Goal: Complete application form: Complete application form

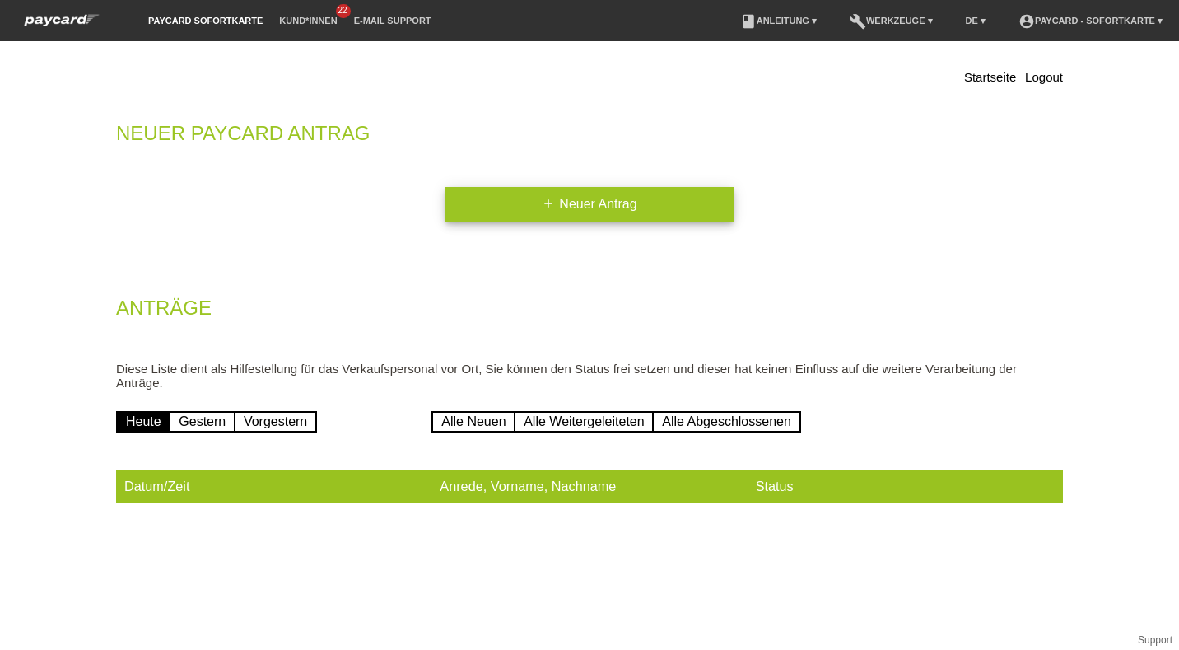
click at [540, 212] on link "add Neuer Antrag" at bounding box center [589, 204] width 288 height 35
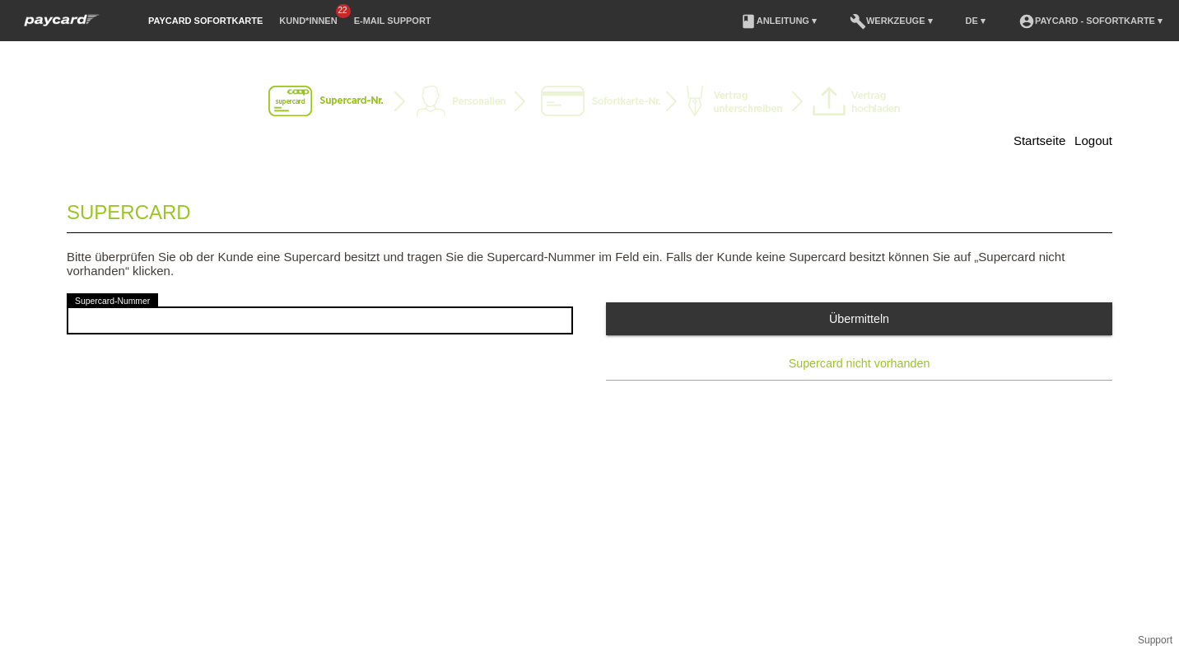
click at [823, 364] on span "Supercard nicht vorhanden" at bounding box center [860, 363] width 142 height 13
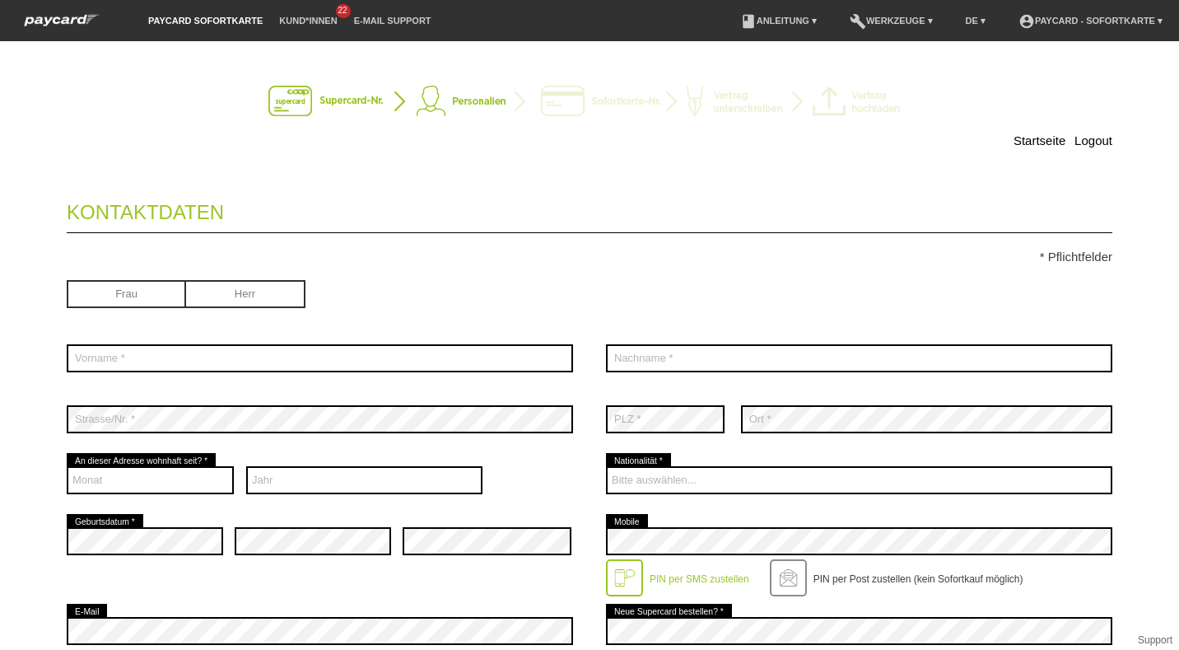
click at [212, 286] on input "radio" at bounding box center [245, 292] width 119 height 25
radio input "true"
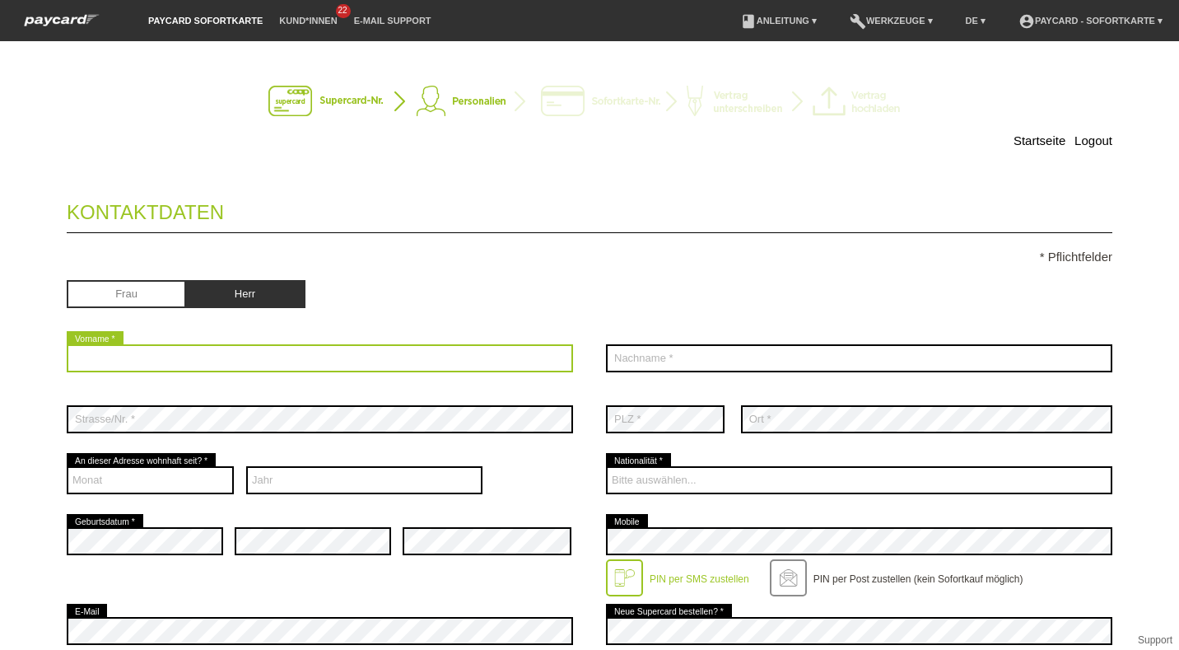
click at [182, 358] on input "text" at bounding box center [320, 358] width 506 height 28
type input "[PERSON_NAME]"
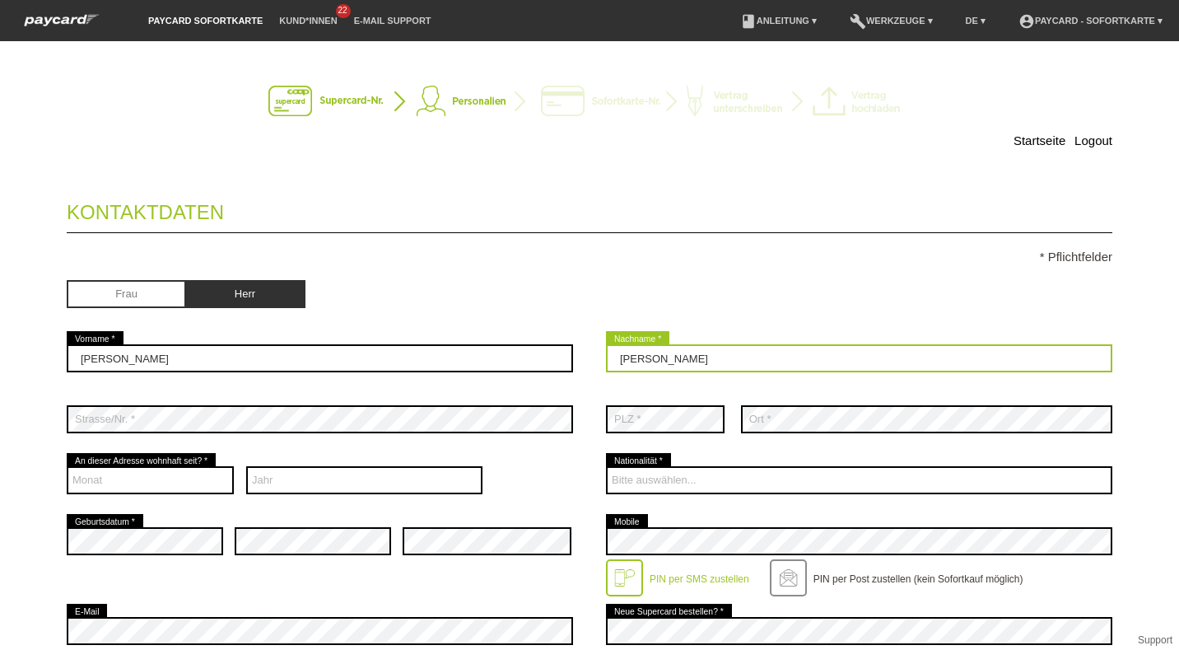
type input "[PERSON_NAME]"
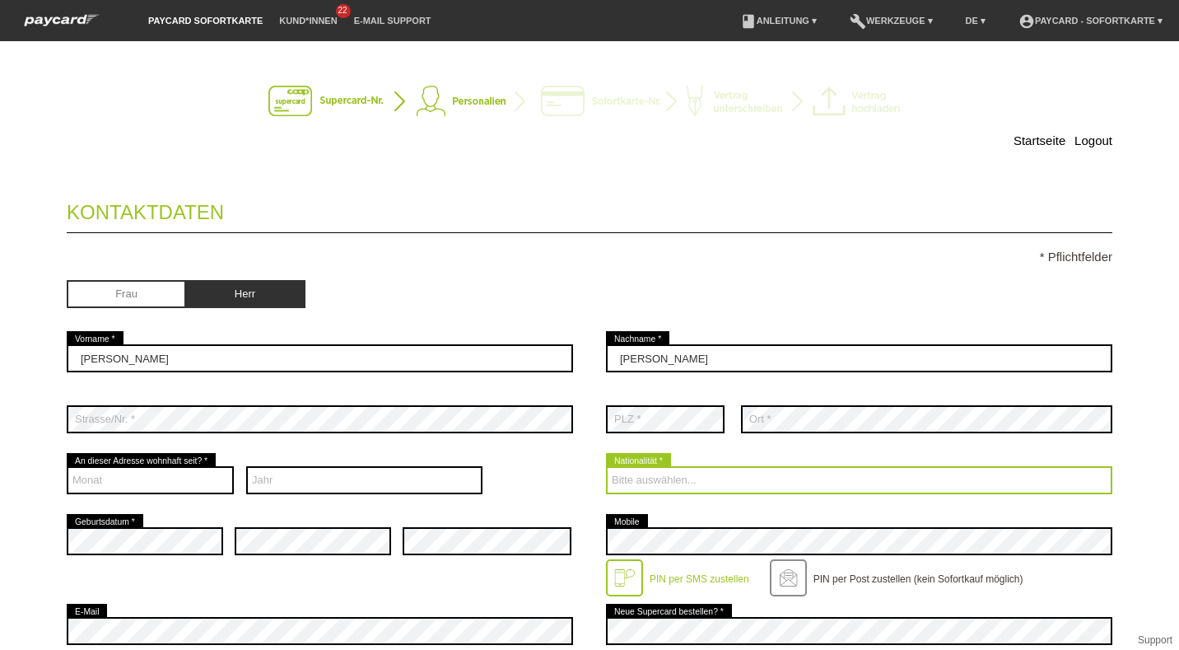
click at [660, 478] on select "Bitte auswählen... [GEOGRAPHIC_DATA] [GEOGRAPHIC_DATA] [GEOGRAPHIC_DATA] [GEOGR…" at bounding box center [859, 480] width 506 height 28
select select "CH"
click at [606, 466] on select "Bitte auswählen... [GEOGRAPHIC_DATA] [GEOGRAPHIC_DATA] [GEOGRAPHIC_DATA] [GEOGR…" at bounding box center [859, 480] width 506 height 28
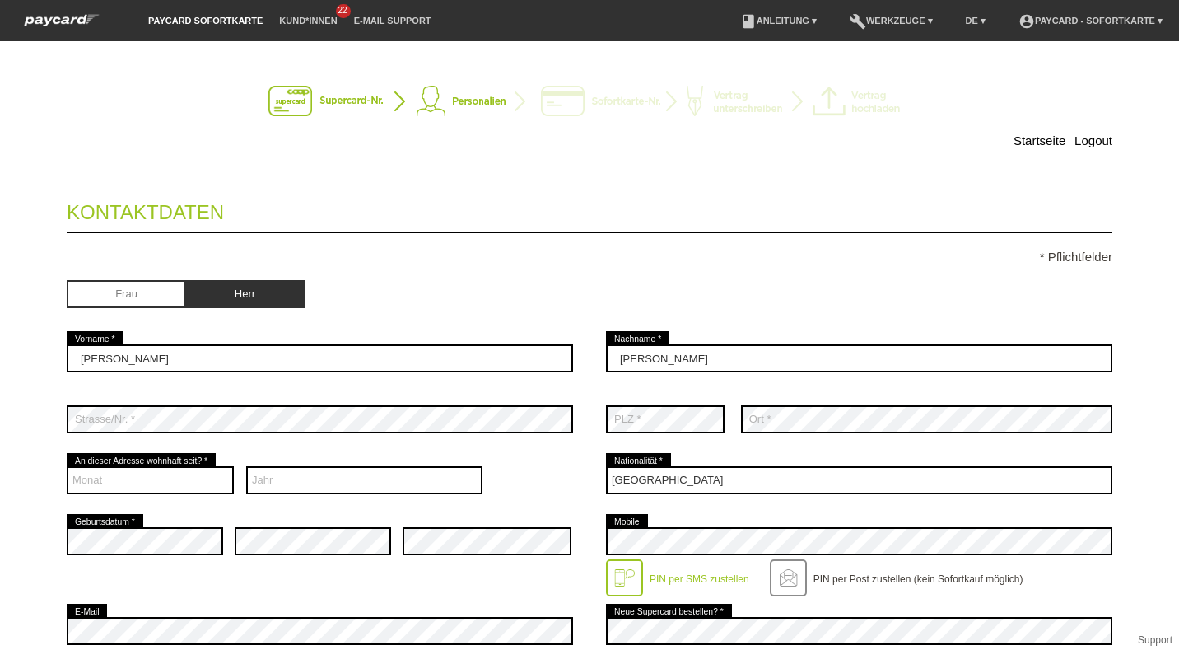
click at [569, 282] on div "Frau [PERSON_NAME]" at bounding box center [590, 296] width 1046 height 64
click at [152, 495] on div "Monat 01 02 03 04 05 06 07 08 09 10 11 12 error" at bounding box center [150, 480] width 167 height 61
click at [145, 482] on select "Monat 01 02 03 04 05 06 07 08 09 10 11 12" at bounding box center [150, 480] width 167 height 28
click at [305, 484] on select "Jahr 2025 2024 2023 2022 2021 2020 2019 2018 2017 2016" at bounding box center [364, 480] width 237 height 28
select select "2019"
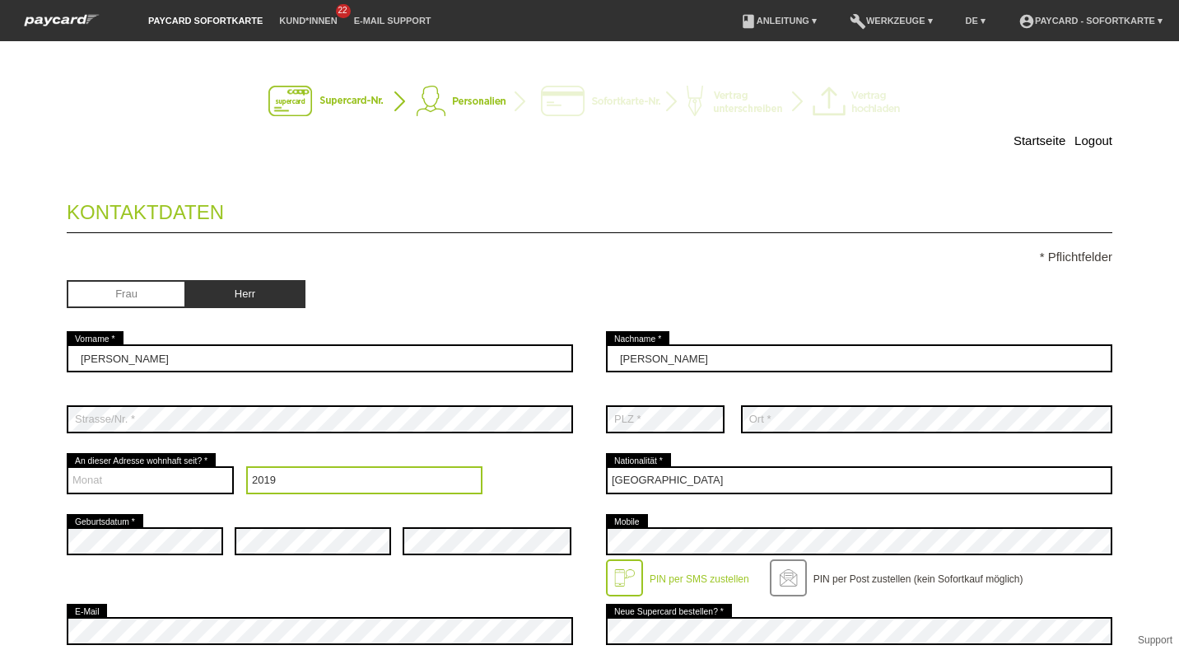
click at [246, 466] on select "Jahr 2025 2024 2023 2022 2021 2020 2019 2018 2017 2016" at bounding box center [364, 480] width 237 height 28
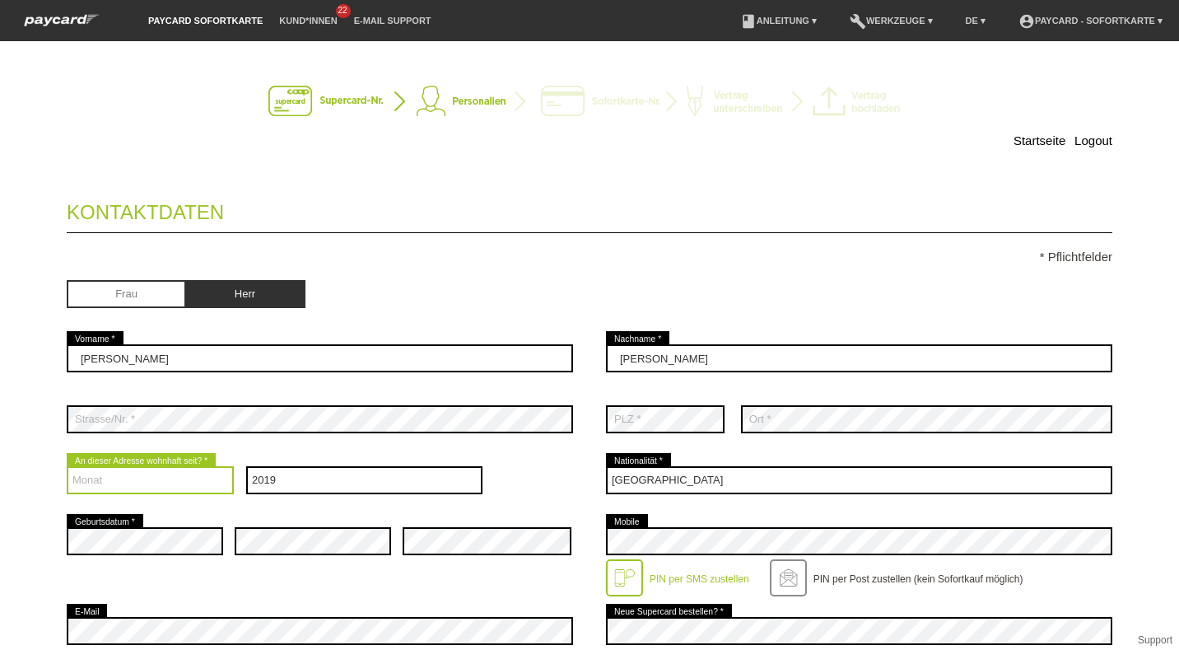
click at [166, 482] on select "Monat 01 02 03 04 05 06 07 08 09 10 11 12" at bounding box center [150, 480] width 167 height 28
select select "01"
click at [67, 466] on select "Monat 01 02 03 04 05 06 07 08 09 10 11 12" at bounding box center [150, 480] width 167 height 28
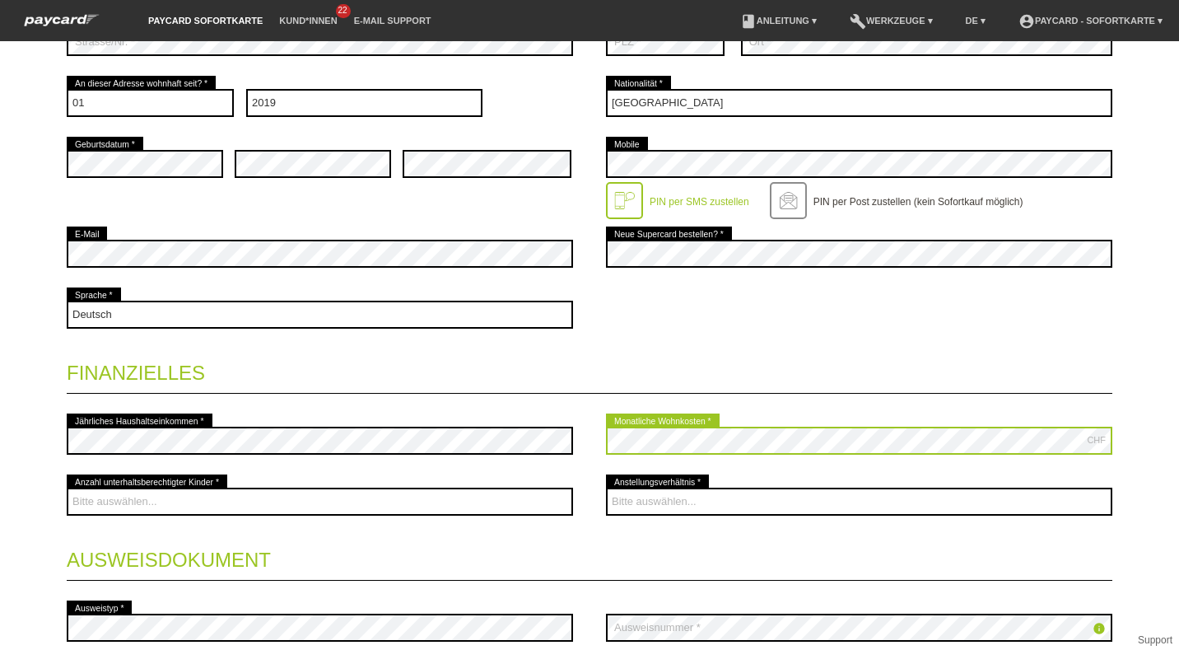
scroll to position [378, 0]
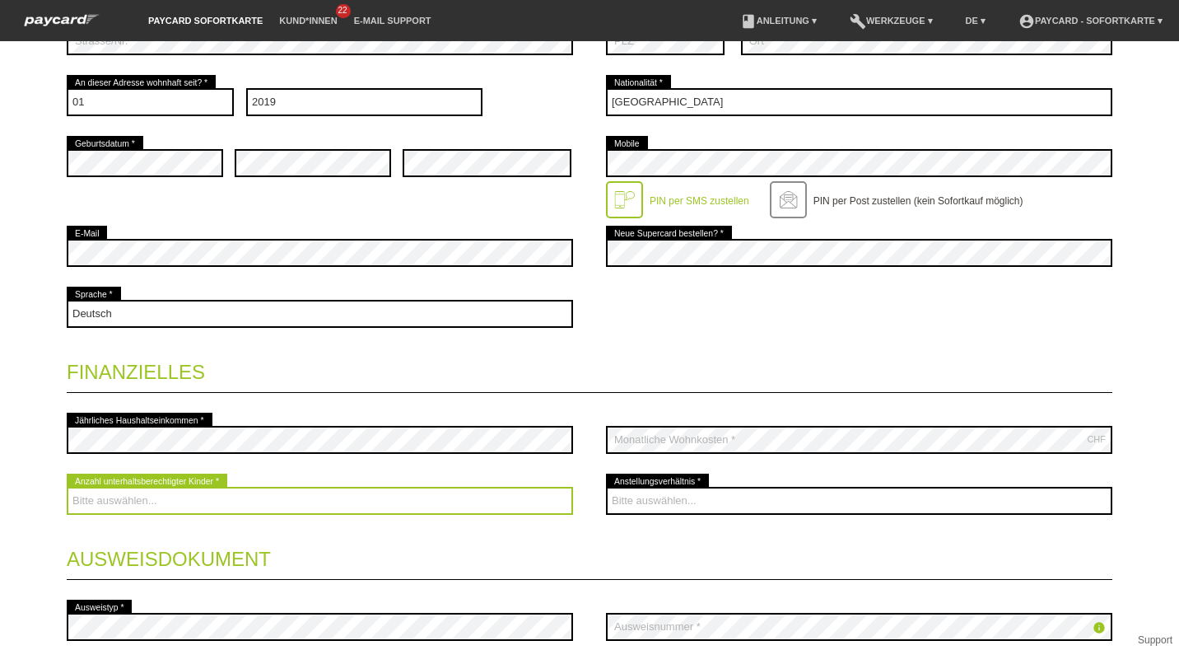
click at [319, 492] on select "Bitte auswählen... 0 1 2 3 4 5 6 7 8 9" at bounding box center [320, 501] width 506 height 28
select select "0"
click at [67, 487] on select "Bitte auswählen... 0 1 2 3 4 5 6 7 8 9" at bounding box center [320, 501] width 506 height 28
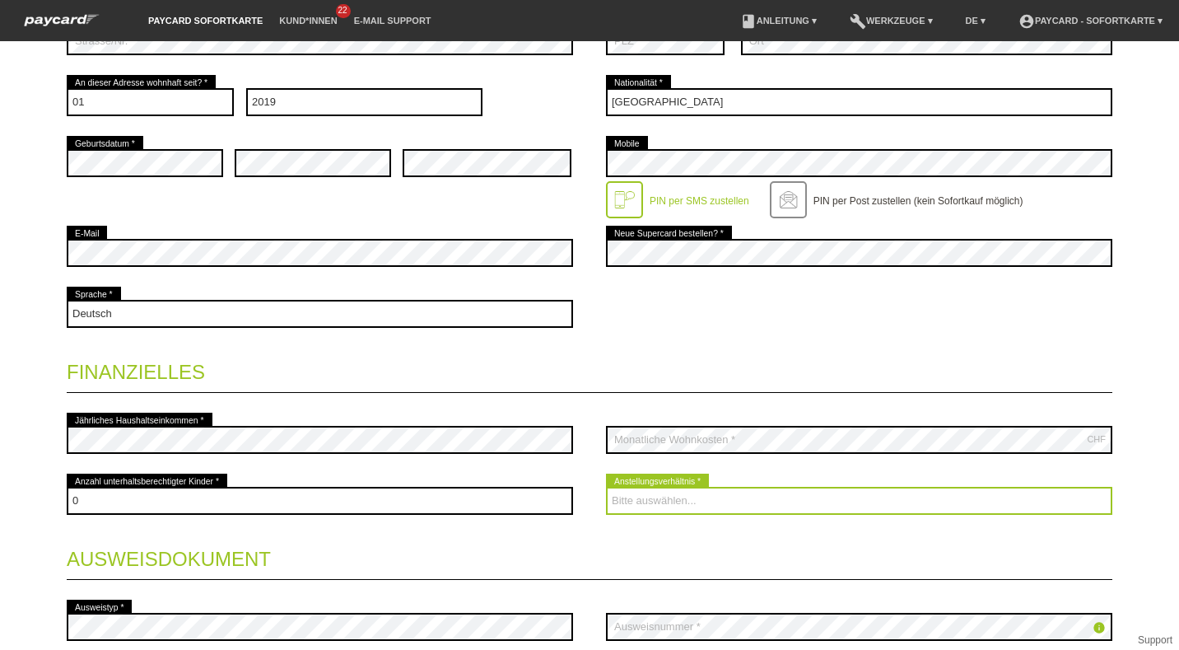
click at [642, 511] on select "Bitte auswählen... Unbefristet Befristet Lehrling/Student Pensioniert Nicht arb…" at bounding box center [859, 501] width 506 height 28
select select "UNLIMITED"
click at [606, 487] on select "Bitte auswählen... Unbefristet Befristet Lehrling/Student Pensioniert Nicht arb…" at bounding box center [859, 501] width 506 height 28
click at [640, 505] on select "Bitte auswählen... Unbefristet Befristet Lehrling/Student Pensioniert Nicht arb…" at bounding box center [859, 501] width 506 height 28
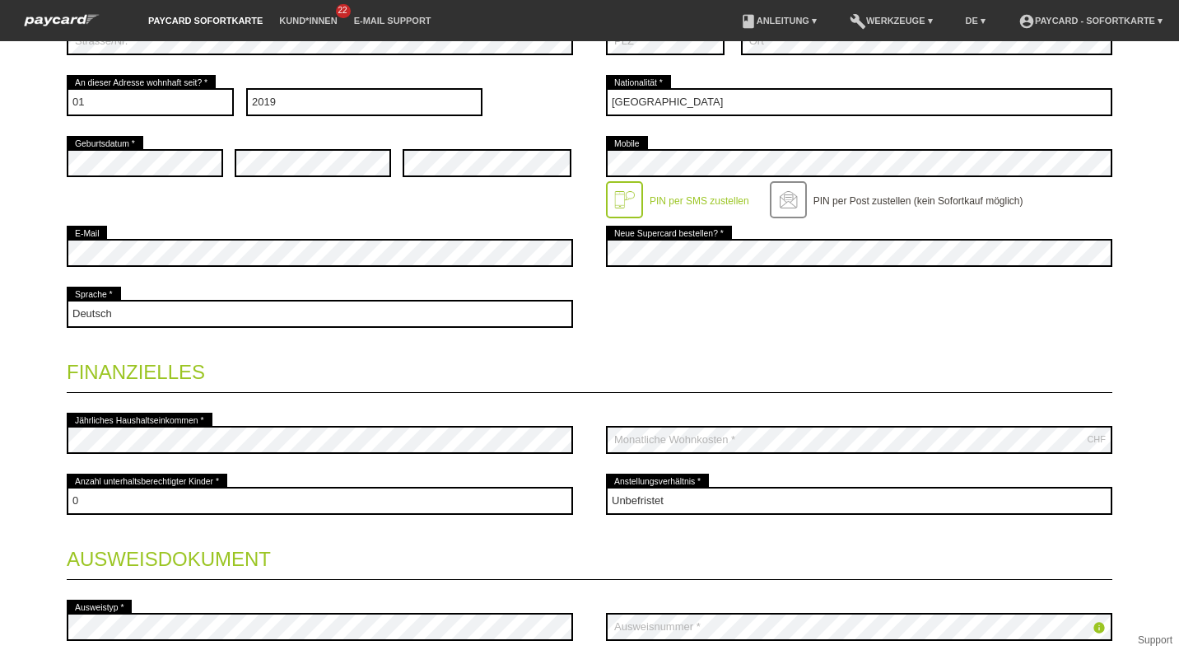
click at [465, 604] on div "error Ausweistyp *" at bounding box center [320, 626] width 506 height 61
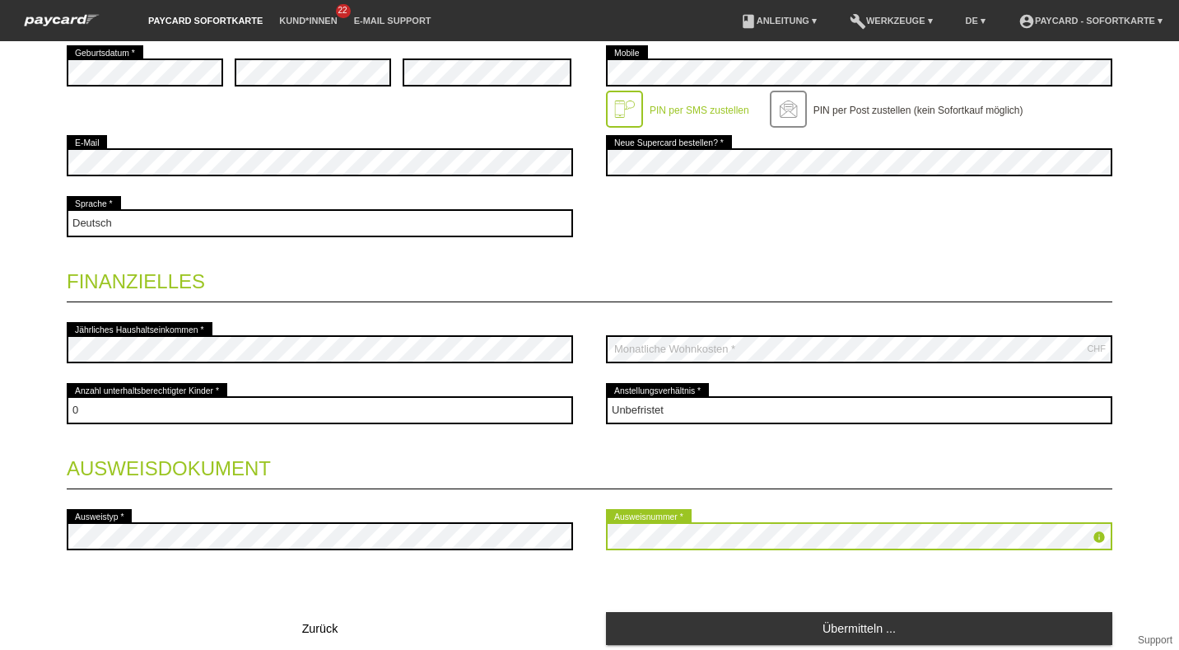
scroll to position [531, 0]
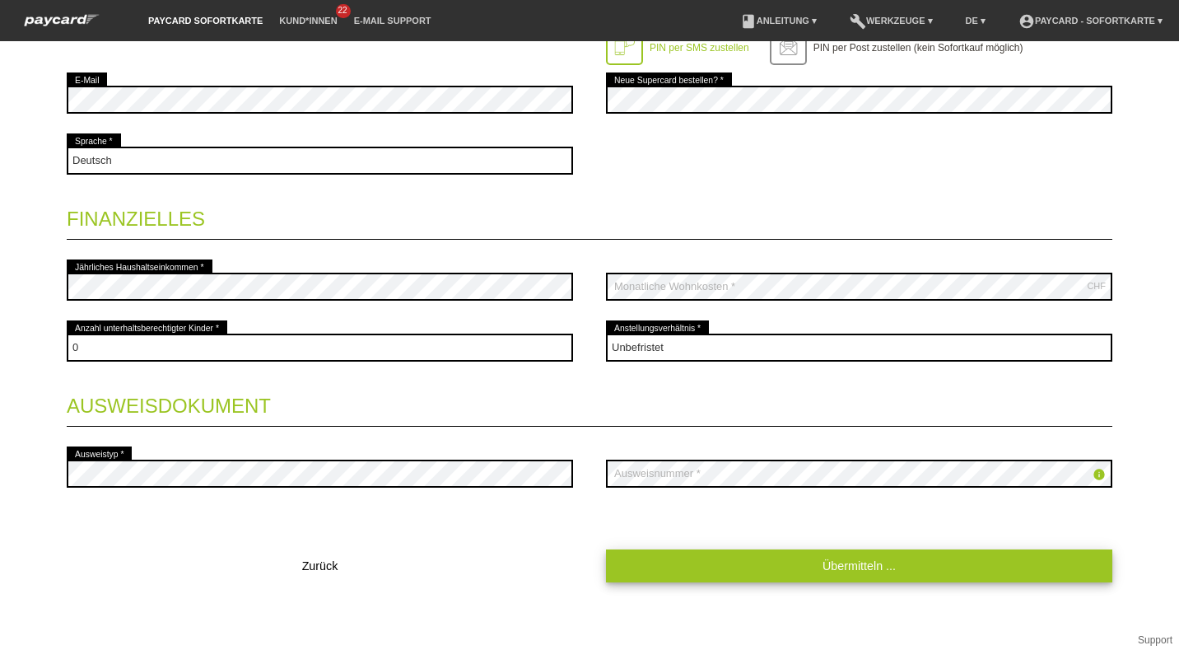
click at [700, 571] on link "Übermitteln ..." at bounding box center [859, 565] width 506 height 32
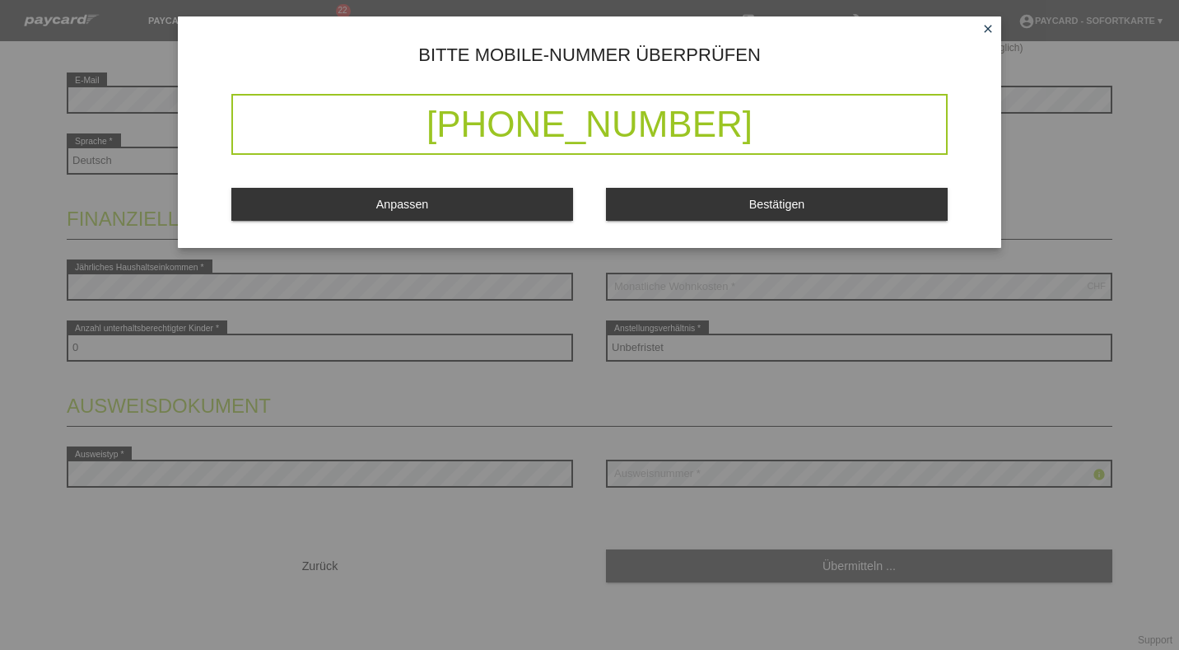
drag, startPoint x: 516, startPoint y: 140, endPoint x: 726, endPoint y: 127, distance: 210.4
click at [726, 127] on div "[PHONE_NUMBER]" at bounding box center [589, 124] width 716 height 61
drag, startPoint x: 726, startPoint y: 127, endPoint x: 760, endPoint y: 129, distance: 33.9
click at [760, 129] on div "[PHONE_NUMBER]" at bounding box center [589, 124] width 716 height 61
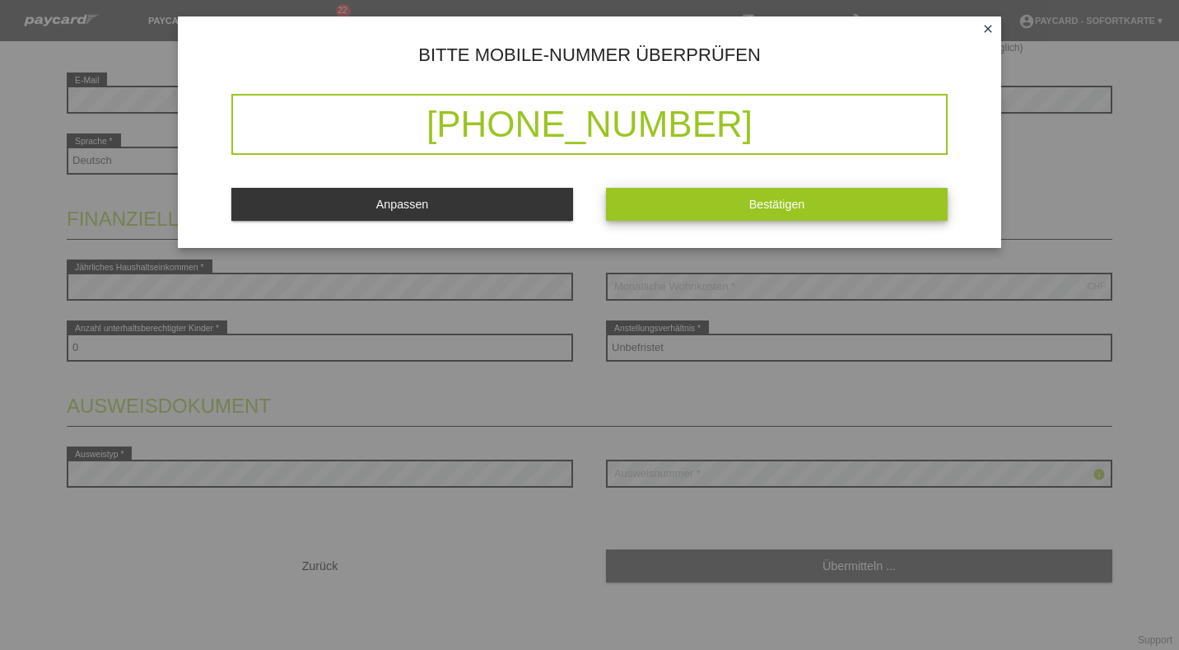
click at [665, 205] on button "Bestätigen" at bounding box center [777, 204] width 342 height 32
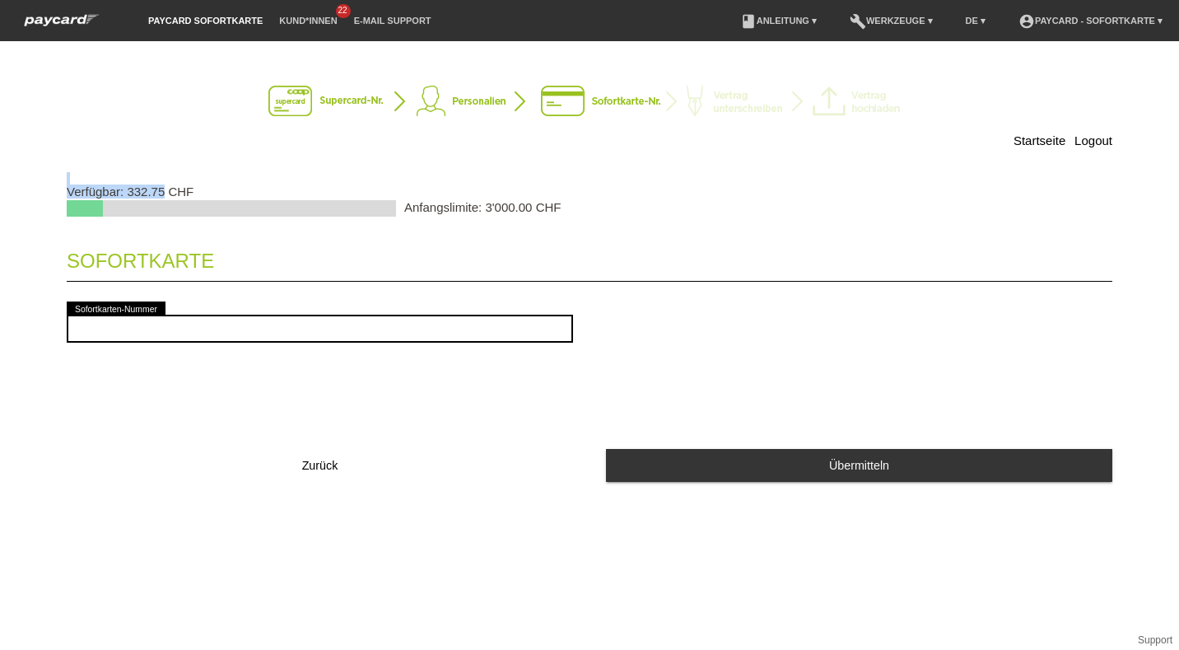
drag, startPoint x: 165, startPoint y: 189, endPoint x: 88, endPoint y: 175, distance: 77.7
click at [88, 175] on div "Startseite Logout Verfügbar: 332.75 CHF Anfangslimite: 3'000.00 CHF Sofortkarte…" at bounding box center [589, 278] width 1153 height 441
drag, startPoint x: 88, startPoint y: 175, endPoint x: 185, endPoint y: 192, distance: 98.6
click at [202, 199] on div at bounding box center [231, 215] width 329 height 35
drag, startPoint x: 117, startPoint y: 198, endPoint x: 198, endPoint y: 192, distance: 81.7
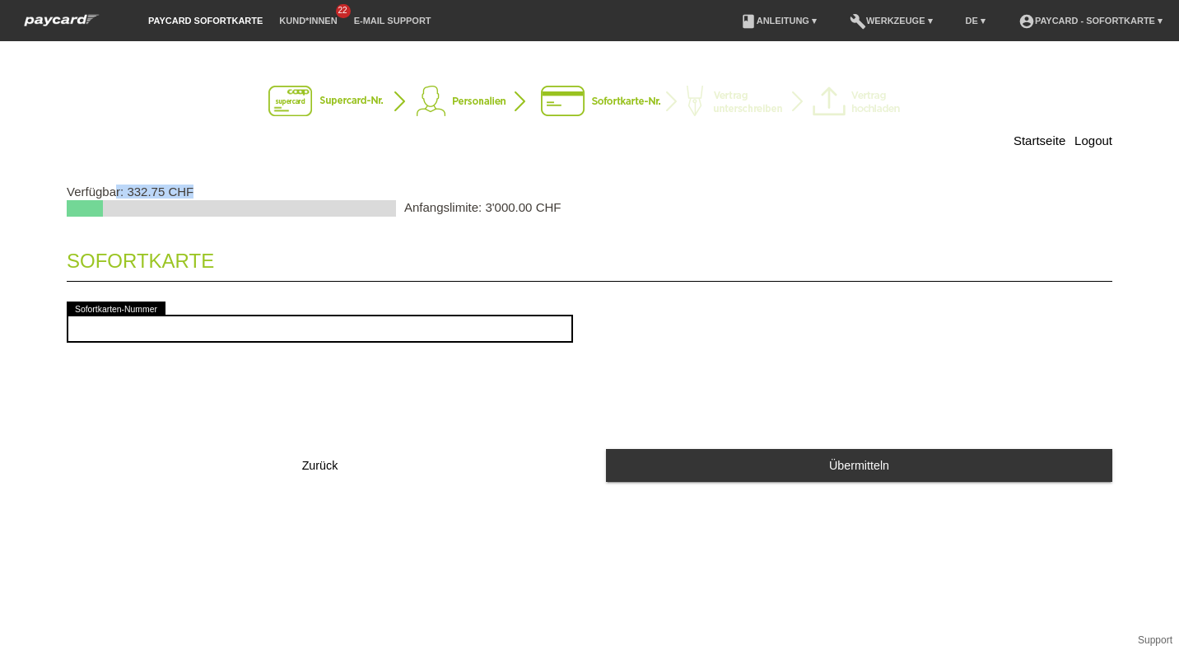
click at [198, 192] on p "Verfügbar: 332.75 CHF" at bounding box center [590, 191] width 1046 height 14
click at [203, 189] on p "Verfügbar: 332.75 CHF" at bounding box center [590, 191] width 1046 height 14
